Goal: Task Accomplishment & Management: Manage account settings

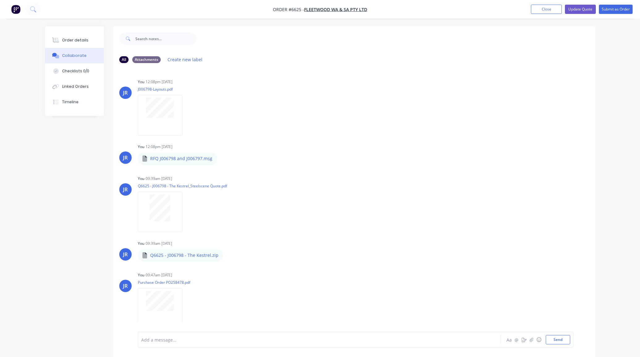
click at [79, 36] on button "Order details" at bounding box center [74, 39] width 59 height 15
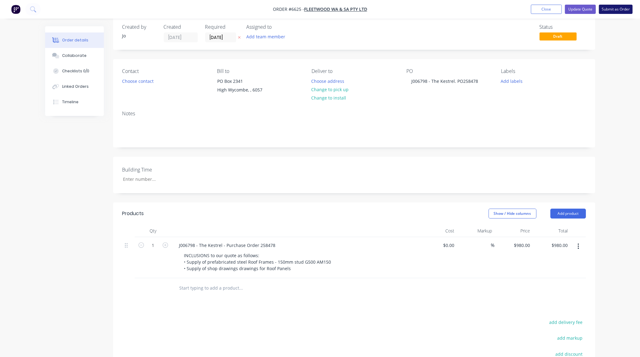
click at [625, 5] on button "Submit as Order" at bounding box center [616, 9] width 34 height 9
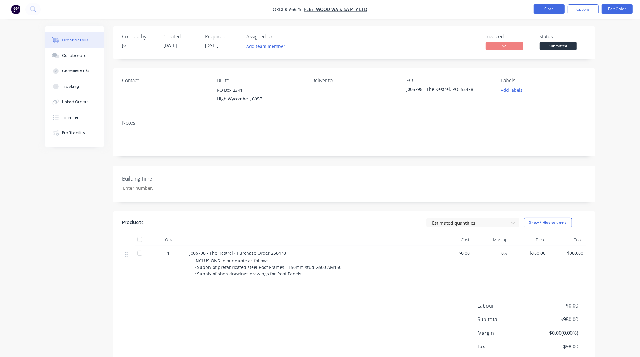
click at [547, 8] on button "Close" at bounding box center [549, 8] width 31 height 9
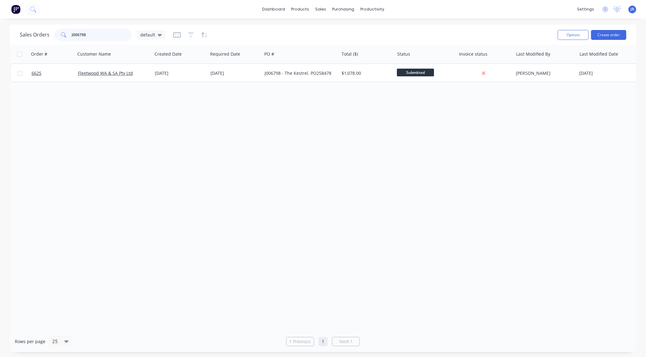
click at [98, 35] on input "J006798" at bounding box center [102, 35] width 60 height 12
type input "J"
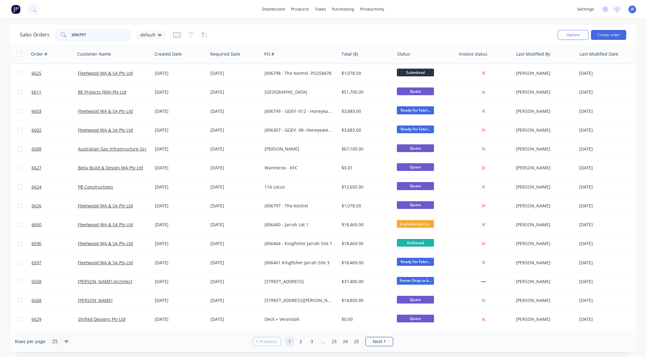
type input "J006797"
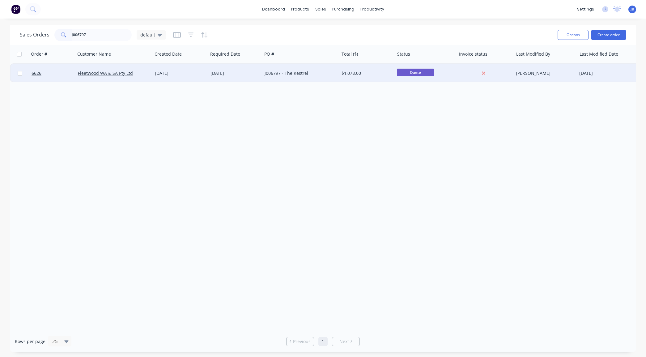
click at [30, 71] on div at bounding box center [52, 73] width 46 height 19
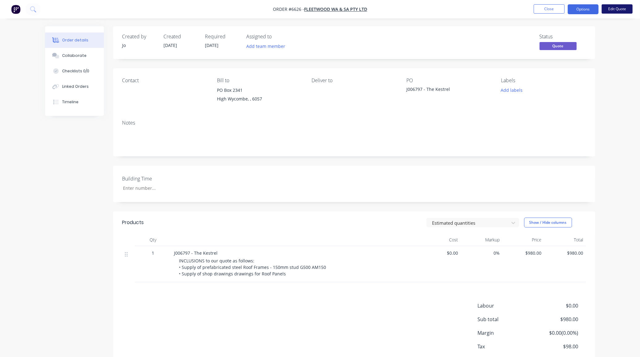
click at [609, 8] on button "Edit Quote" at bounding box center [617, 8] width 31 height 9
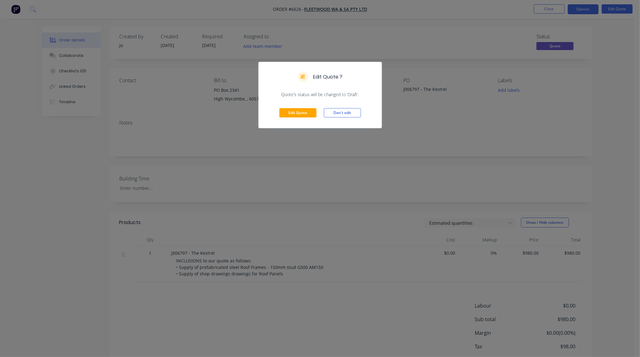
click at [274, 108] on div "Edit Quote Don't edit" at bounding box center [320, 113] width 123 height 30
click at [297, 112] on button "Edit Quote" at bounding box center [297, 112] width 37 height 9
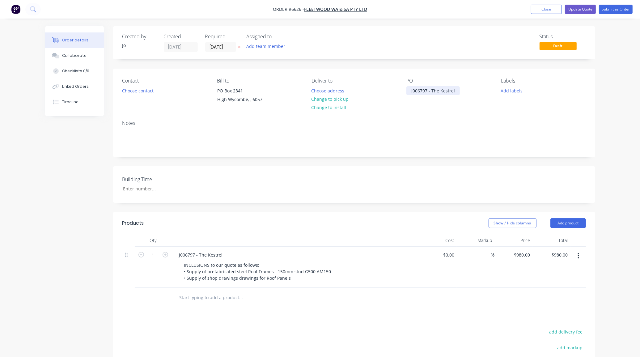
click at [456, 92] on div "J006797 - The Kestrel" at bounding box center [432, 90] width 53 height 9
click at [232, 254] on div "J006797 - The Kestrel" at bounding box center [295, 254] width 242 height 9
click at [218, 255] on div "J006797 - The Kestrel" at bounding box center [200, 254] width 53 height 9
click at [86, 52] on button "Collaborate" at bounding box center [74, 55] width 59 height 15
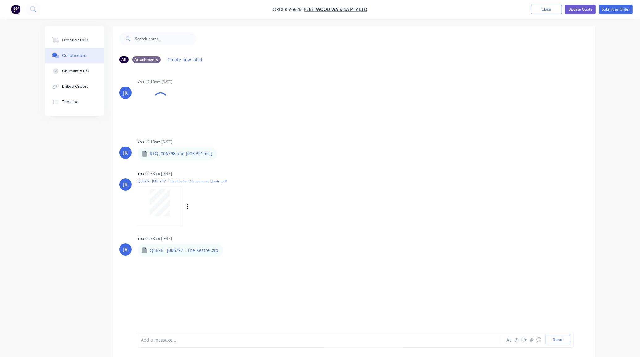
click at [158, 218] on div at bounding box center [160, 207] width 44 height 40
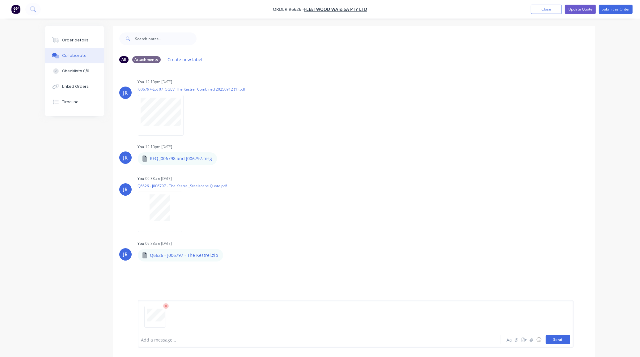
click at [552, 341] on button "Send" at bounding box center [558, 339] width 24 height 9
click at [92, 39] on button "Order details" at bounding box center [74, 39] width 59 height 15
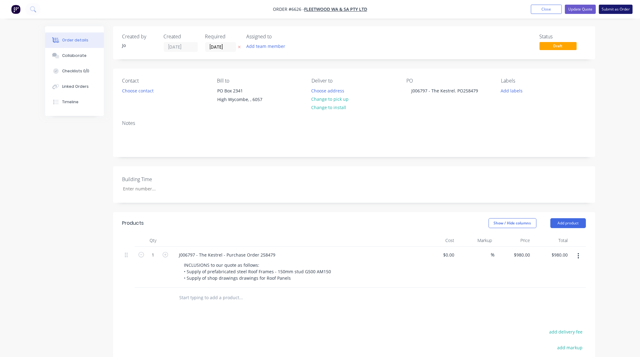
click at [606, 11] on button "Submit as Order" at bounding box center [616, 9] width 34 height 9
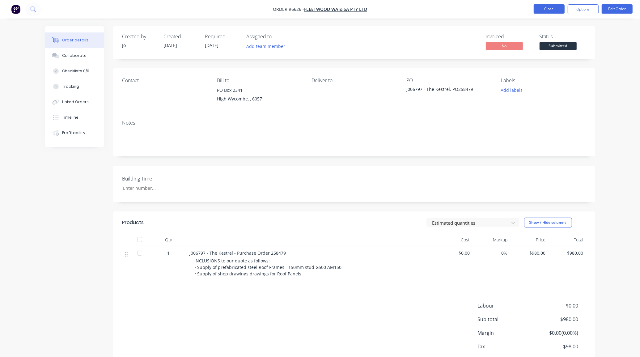
click at [540, 8] on button "Close" at bounding box center [549, 8] width 31 height 9
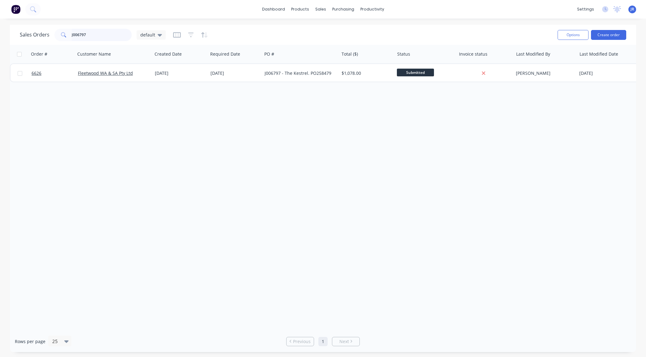
click at [8, 37] on div "Sales Orders J006797 default Options Create order Order # Customer Name Created…" at bounding box center [323, 188] width 646 height 327
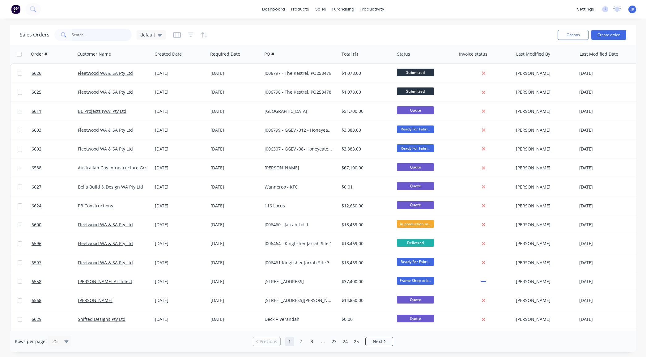
click at [83, 34] on input "text" at bounding box center [102, 35] width 60 height 12
type input "J"
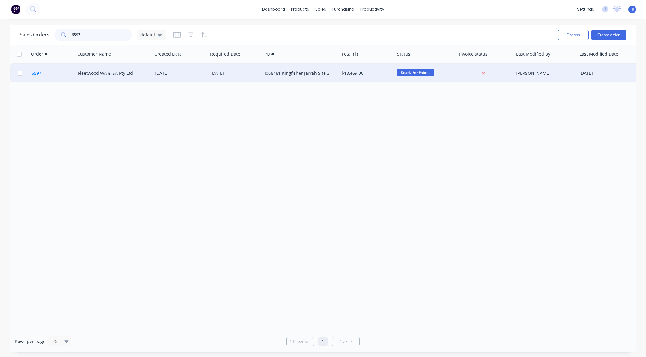
type input "6597"
click at [44, 71] on link "6597" at bounding box center [55, 73] width 46 height 19
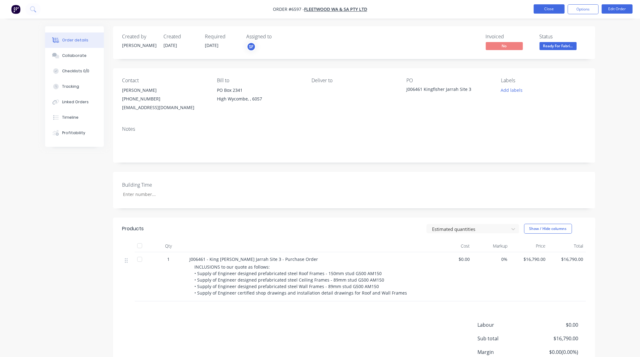
click at [554, 11] on button "Close" at bounding box center [549, 8] width 31 height 9
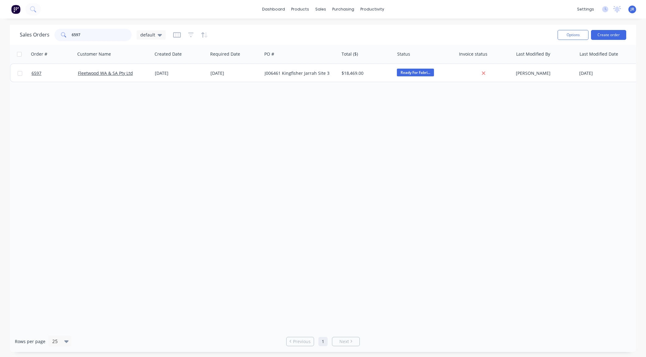
drag, startPoint x: 93, startPoint y: 37, endPoint x: 17, endPoint y: 41, distance: 75.8
click at [17, 41] on div "Sales Orders 6597 default Options Create order" at bounding box center [323, 35] width 626 height 20
type input "6596"
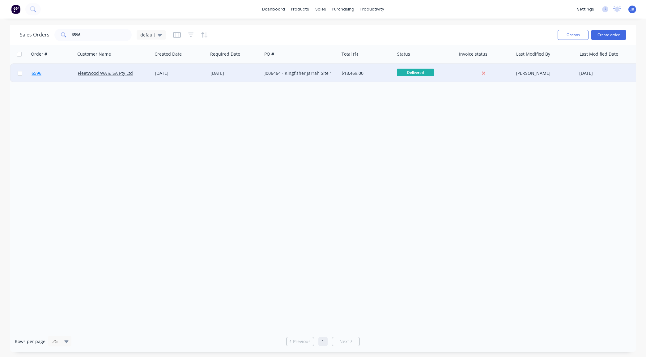
click at [40, 71] on span "6596" at bounding box center [37, 73] width 10 height 6
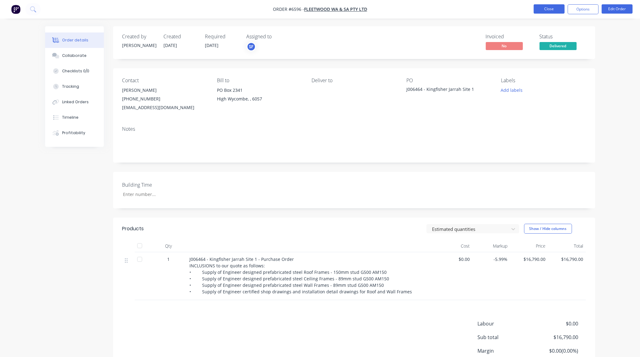
click at [546, 7] on button "Close" at bounding box center [549, 8] width 31 height 9
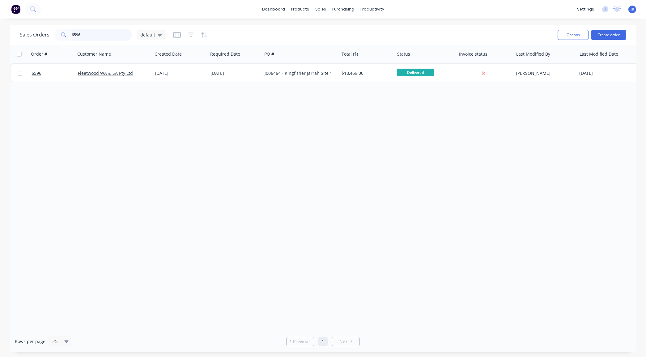
drag, startPoint x: 96, startPoint y: 39, endPoint x: -27, endPoint y: 41, distance: 123.6
click at [0, 41] on html "dashboard products sales purchasing productivity dashboard products Product Cat…" at bounding box center [323, 178] width 646 height 357
type input "6600"
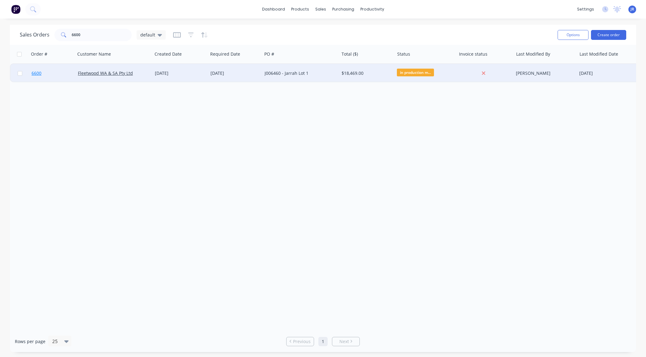
click at [37, 76] on span "6600" at bounding box center [37, 73] width 10 height 6
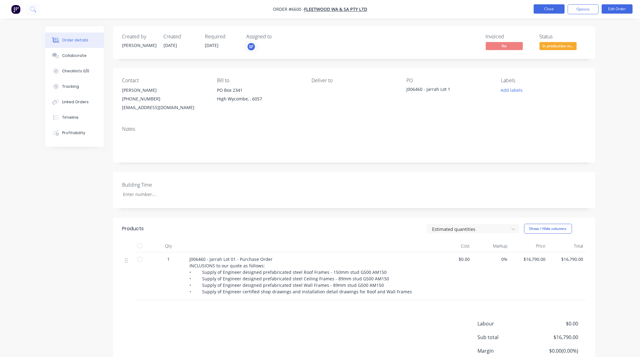
click at [552, 11] on button "Close" at bounding box center [549, 8] width 31 height 9
